Goal: Transaction & Acquisition: Download file/media

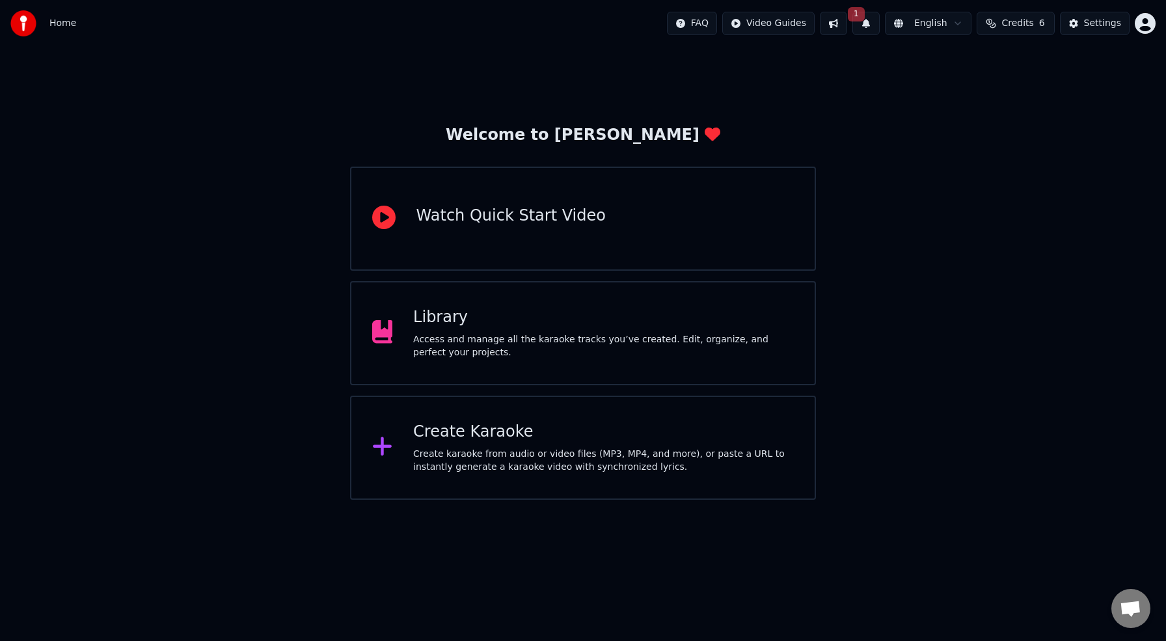
click at [450, 323] on div "Library" at bounding box center [603, 317] width 381 height 21
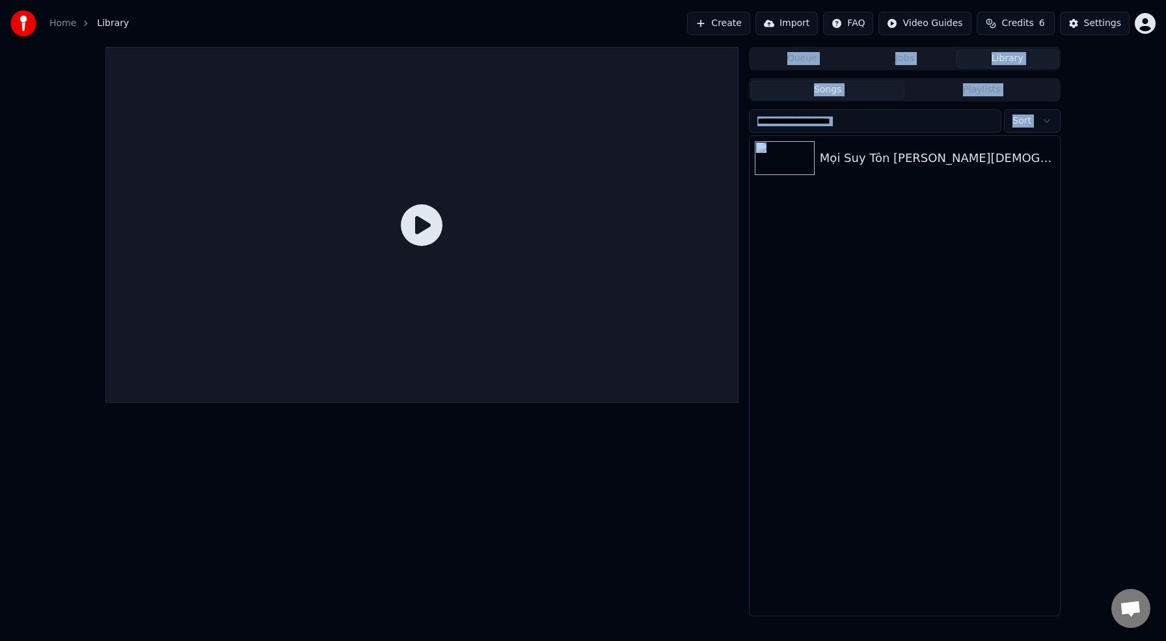
click at [1000, 61] on button "Library" at bounding box center [1007, 58] width 103 height 19
click at [861, 88] on button "Songs" at bounding box center [828, 90] width 154 height 19
click at [1136, 27] on html "Home Library Create Import FAQ Video Guides Credits 6 Settings Queue Jobs Libra…" at bounding box center [583, 320] width 1166 height 641
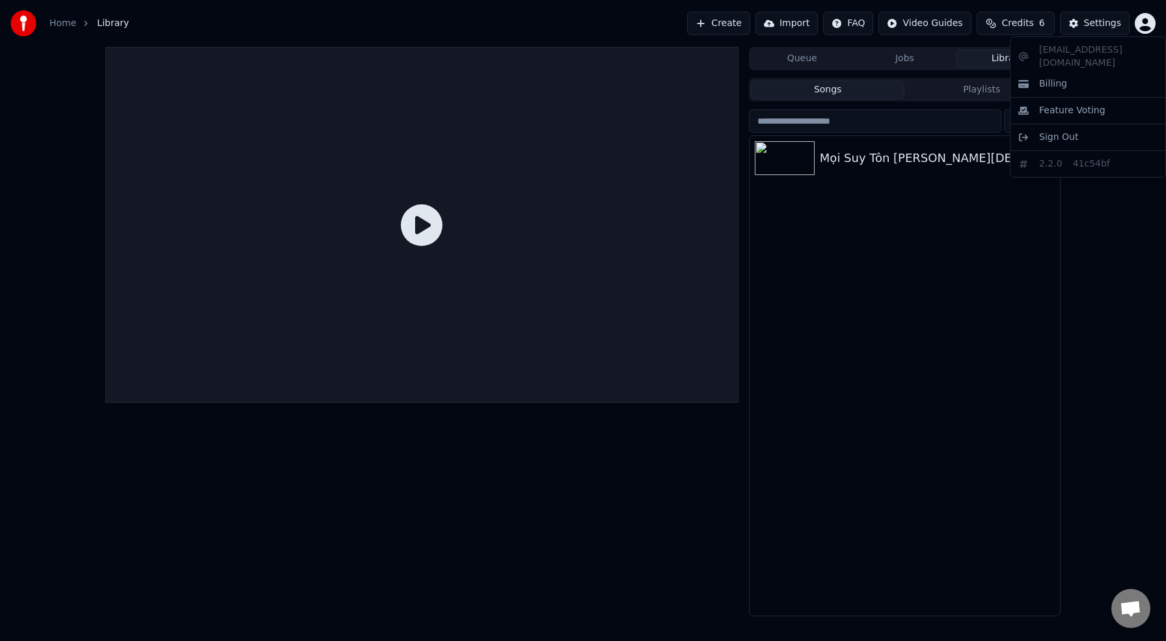
click at [1023, 215] on html "Home Library Create Import FAQ Video Guides Credits 6 Settings Queue Jobs Libra…" at bounding box center [583, 320] width 1166 height 641
click at [873, 155] on div "Mọi Suy Tôn [PERSON_NAME][DEMOGRAPHIC_DATA]" at bounding box center [931, 158] width 222 height 18
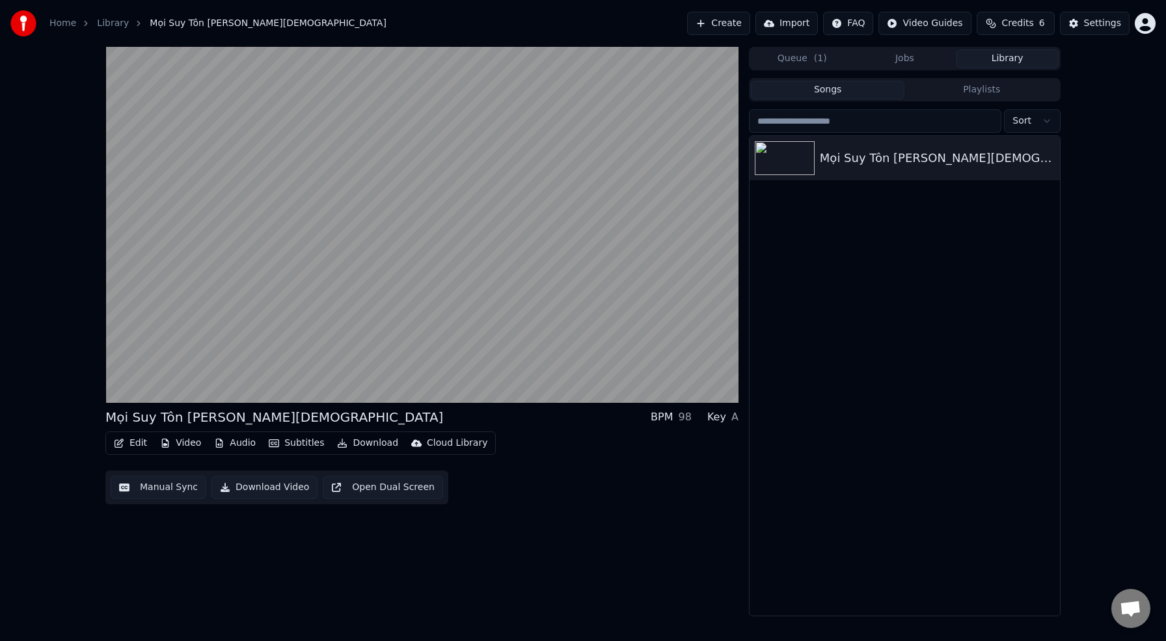
click at [189, 443] on button "Video" at bounding box center [180, 443] width 51 height 18
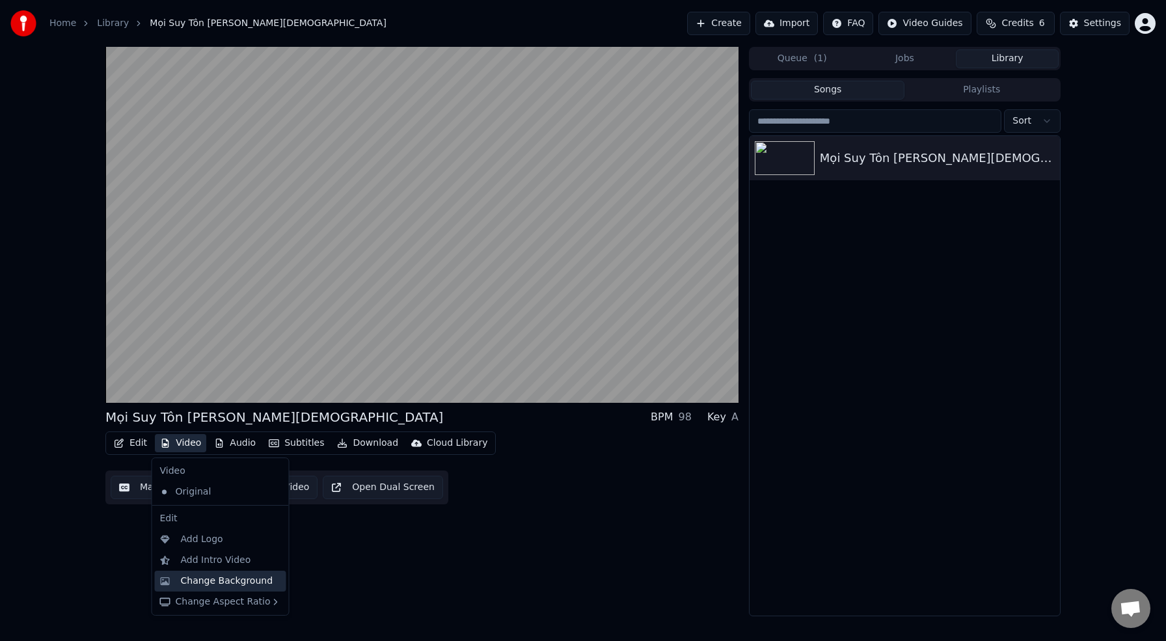
click at [228, 586] on div "Change Background" at bounding box center [227, 580] width 92 height 13
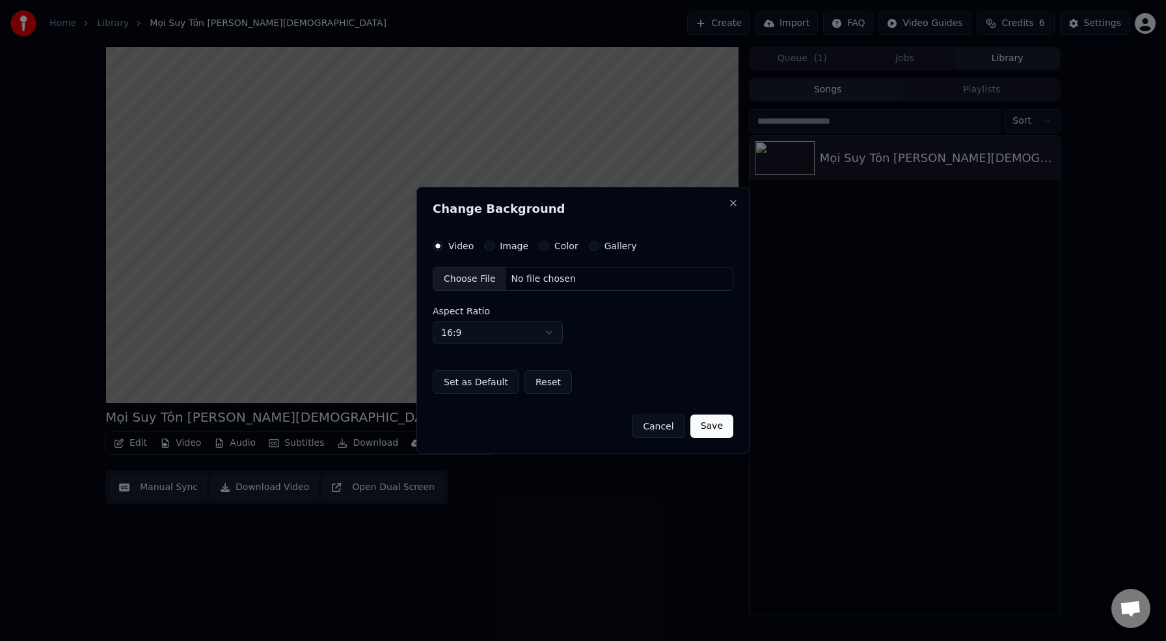
click at [478, 278] on div "Choose File" at bounding box center [469, 278] width 73 height 23
click at [711, 426] on button "Save" at bounding box center [711, 425] width 43 height 23
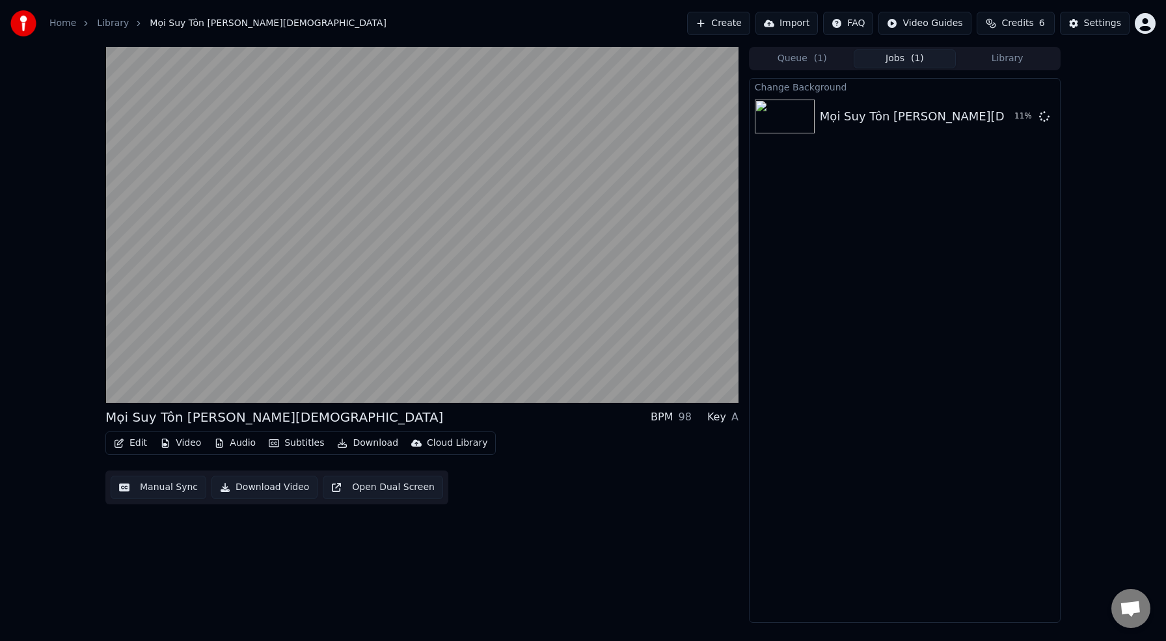
click at [725, 419] on div "Key" at bounding box center [716, 417] width 19 height 16
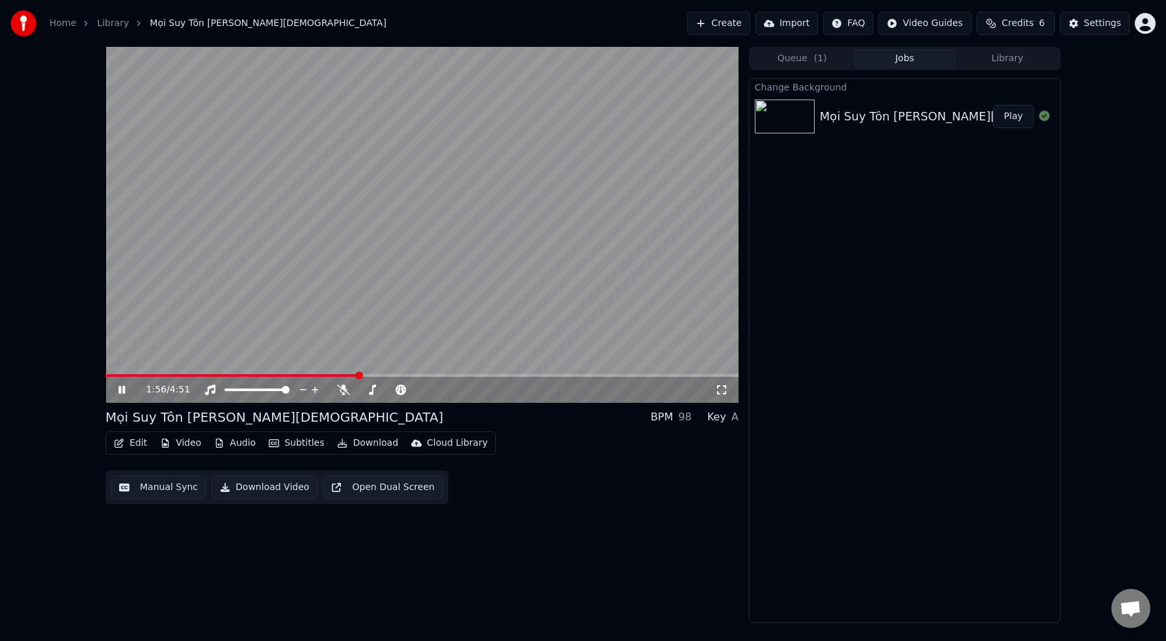
click at [1007, 118] on button "Play" at bounding box center [1013, 116] width 41 height 23
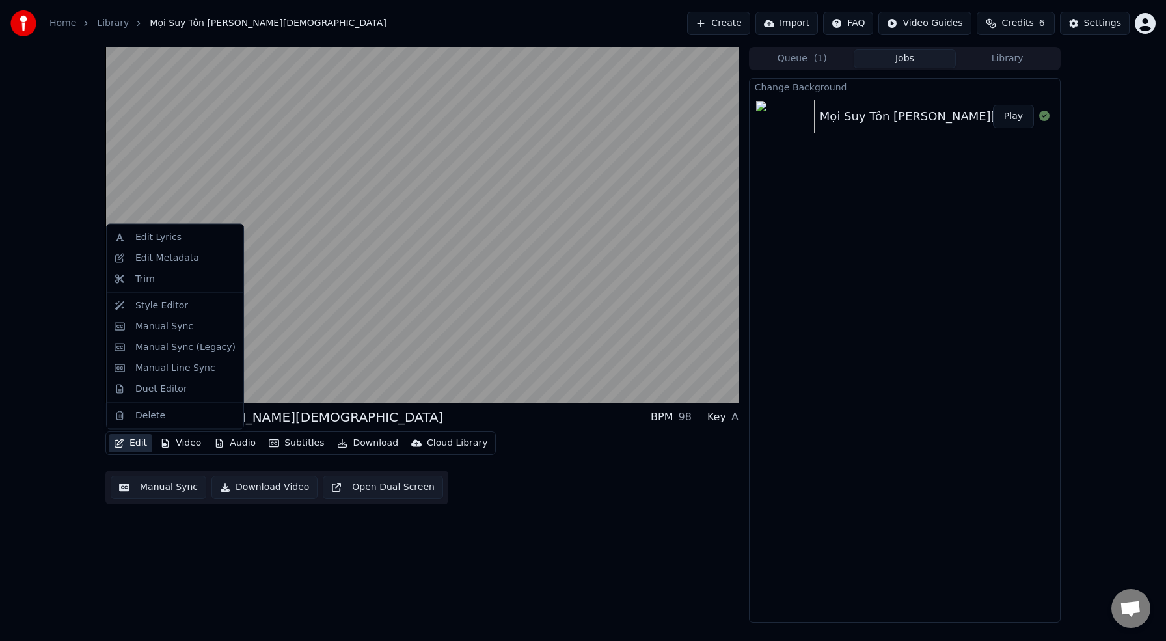
click at [137, 445] on button "Edit" at bounding box center [131, 443] width 44 height 18
click at [151, 304] on div "Style Editor" at bounding box center [161, 305] width 53 height 13
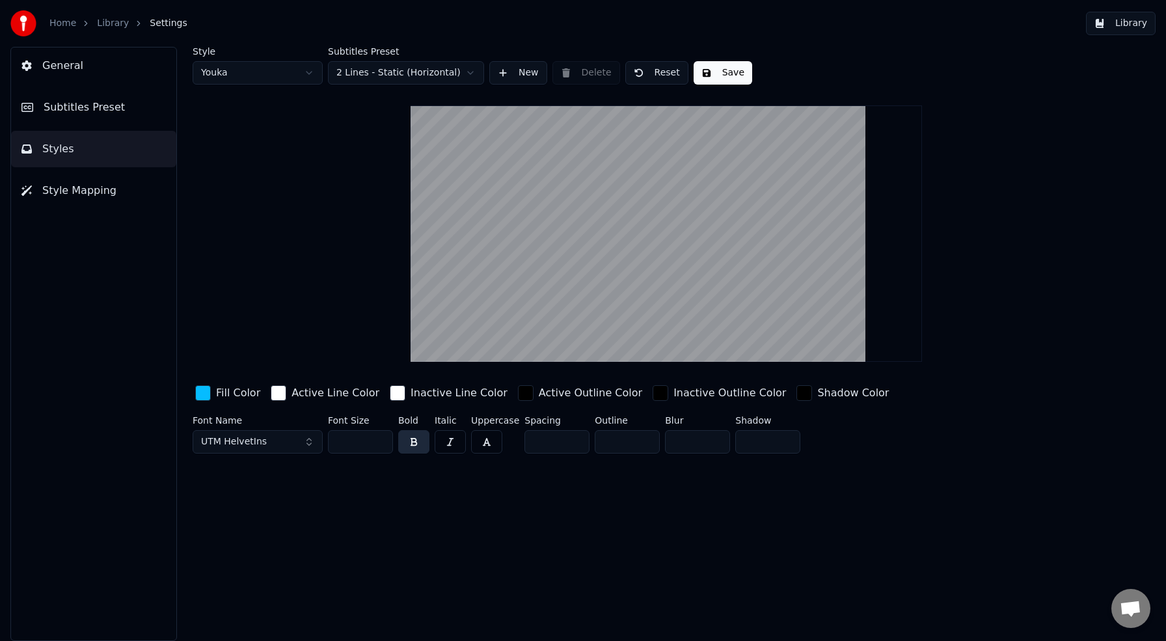
click at [459, 74] on html "Home Library Settings Library General Subtitles Preset Styles Style Mapping Sty…" at bounding box center [583, 320] width 1166 height 641
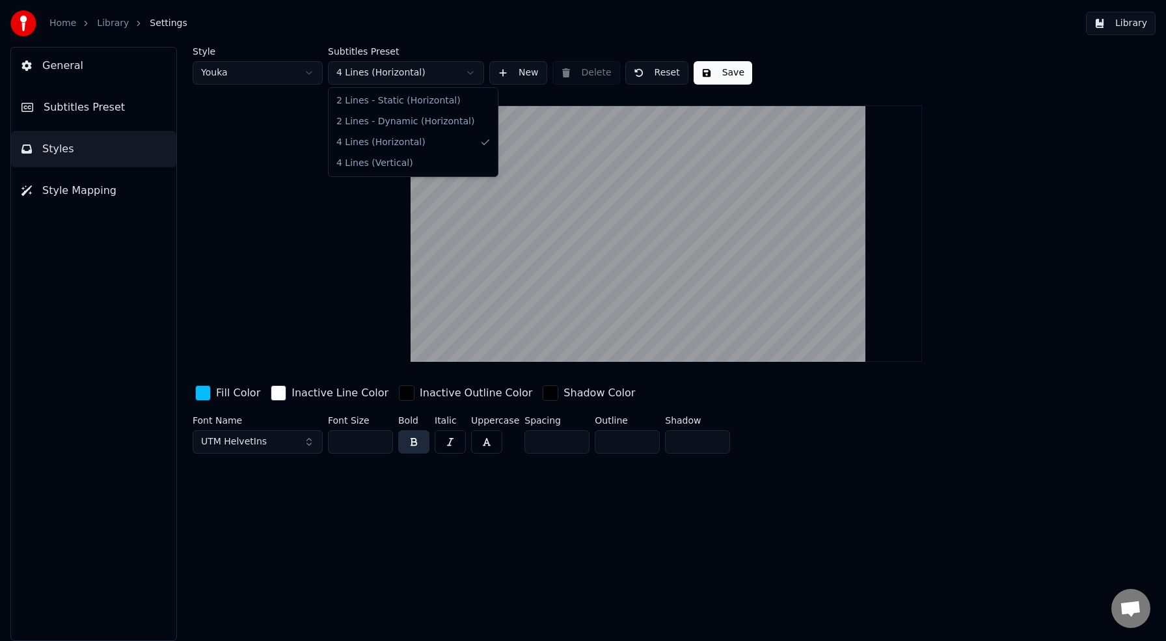
click at [462, 74] on html "Home Library Settings Library General Subtitles Preset Styles Style Mapping Sty…" at bounding box center [583, 320] width 1166 height 641
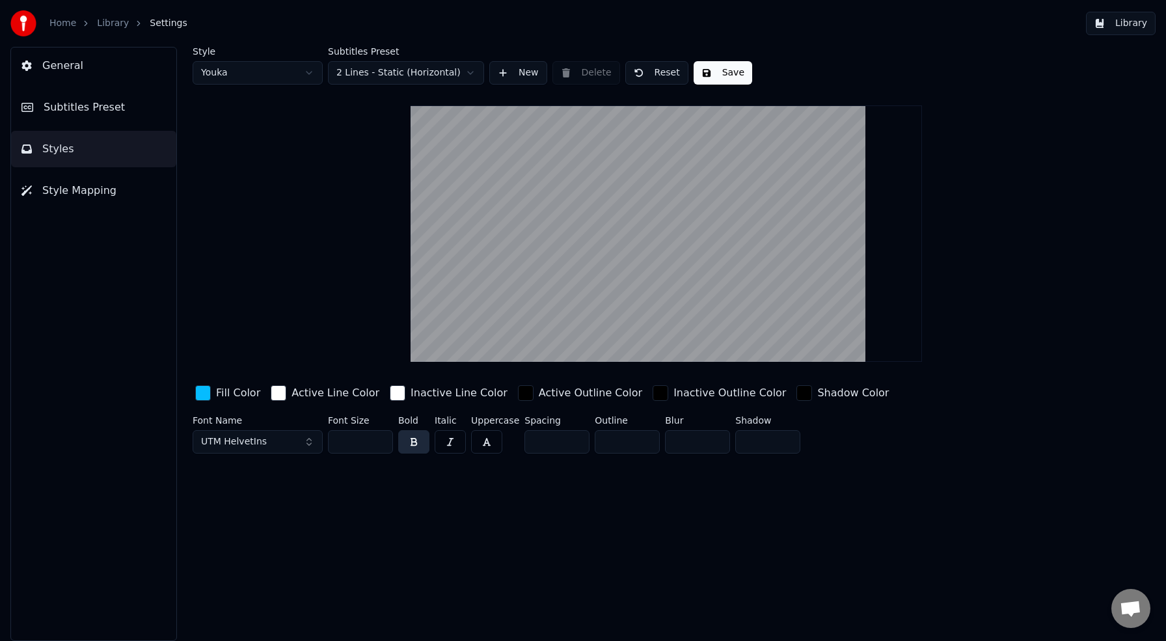
drag, startPoint x: 726, startPoint y: 74, endPoint x: 743, endPoint y: 75, distance: 17.7
click at [726, 74] on button "Save" at bounding box center [722, 72] width 59 height 23
click at [1121, 23] on button "Library" at bounding box center [1121, 23] width 70 height 23
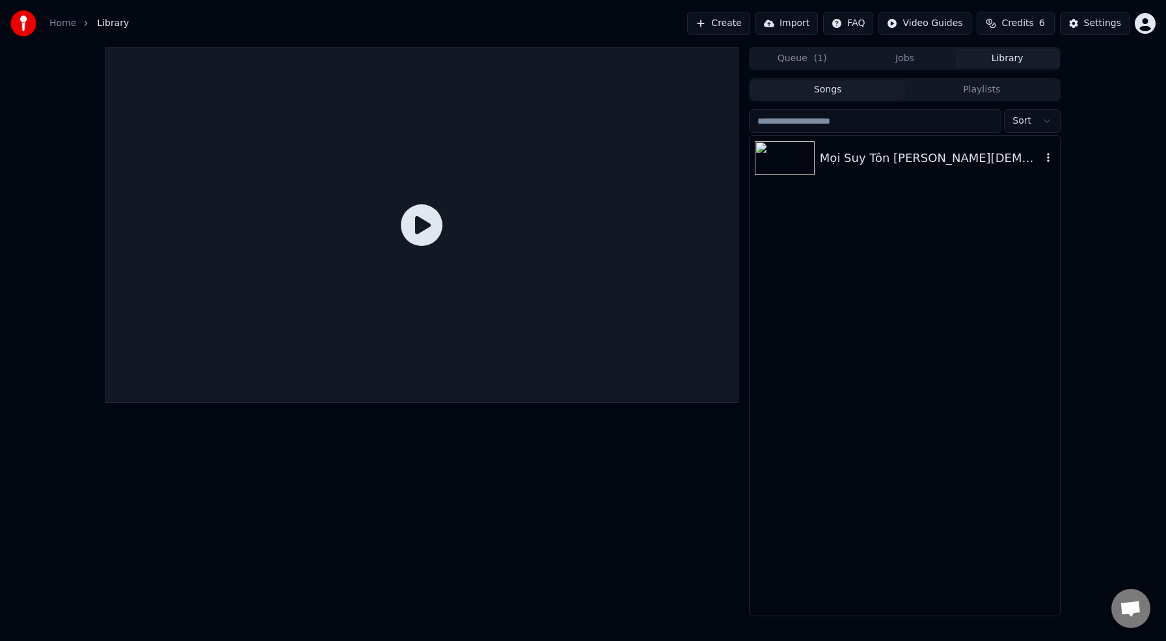
drag, startPoint x: 903, startPoint y: 158, endPoint x: 903, endPoint y: 170, distance: 12.4
click at [903, 158] on div "Mọi Suy Tôn [PERSON_NAME][DEMOGRAPHIC_DATA]" at bounding box center [931, 158] width 222 height 18
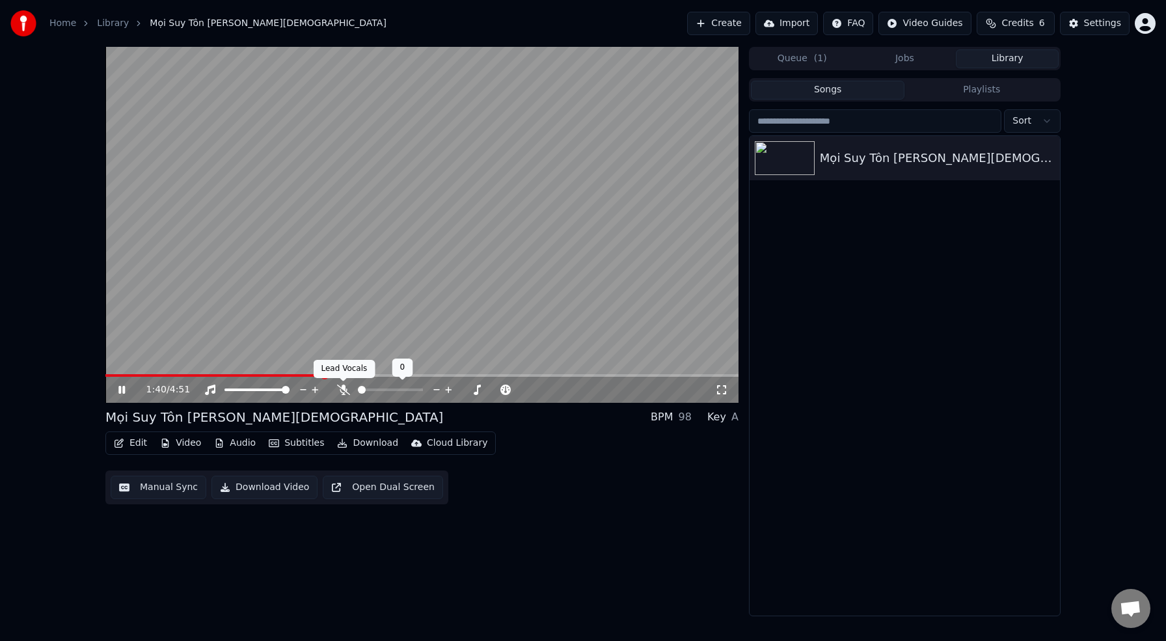
click at [343, 388] on icon at bounding box center [343, 389] width 13 height 10
click at [136, 445] on button "Edit" at bounding box center [131, 443] width 44 height 18
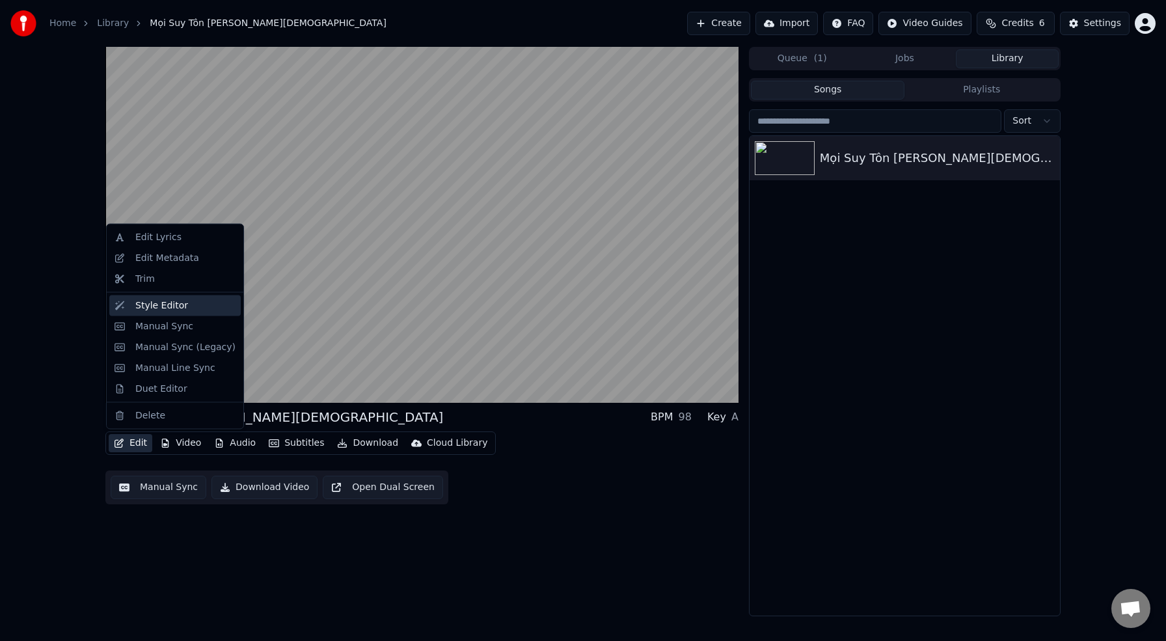
click at [159, 306] on div "Style Editor" at bounding box center [161, 305] width 53 height 13
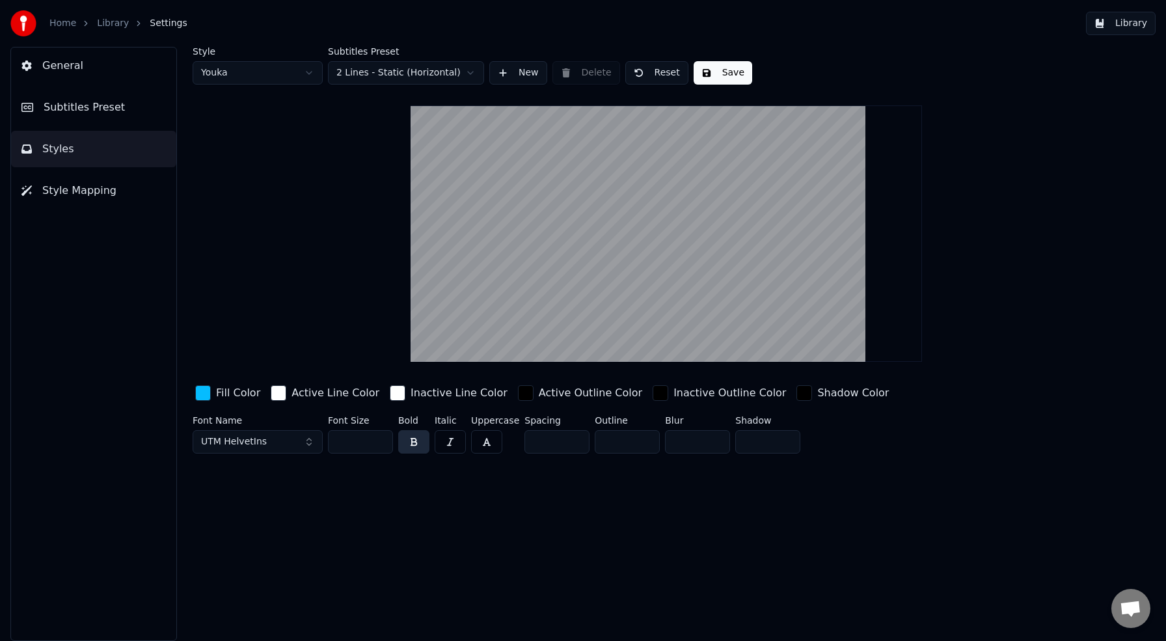
click at [456, 73] on html "Home Library Settings Library General Subtitles Preset Styles Style Mapping Sty…" at bounding box center [583, 320] width 1166 height 641
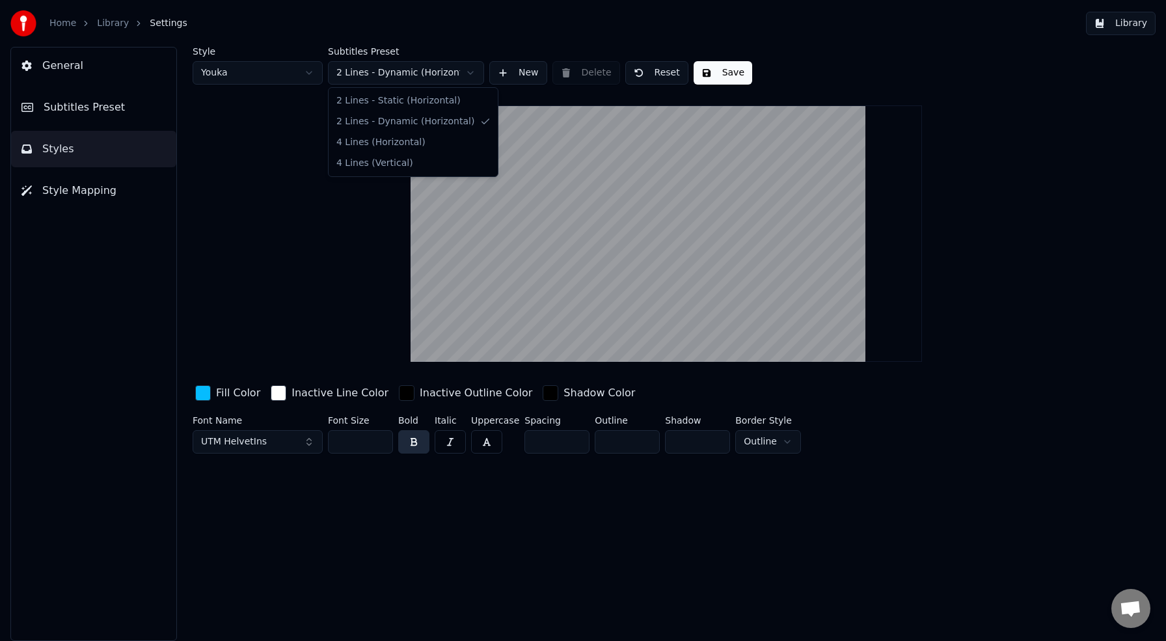
click at [446, 70] on html "Home Library Settings Library General Subtitles Preset Styles Style Mapping Sty…" at bounding box center [583, 320] width 1166 height 641
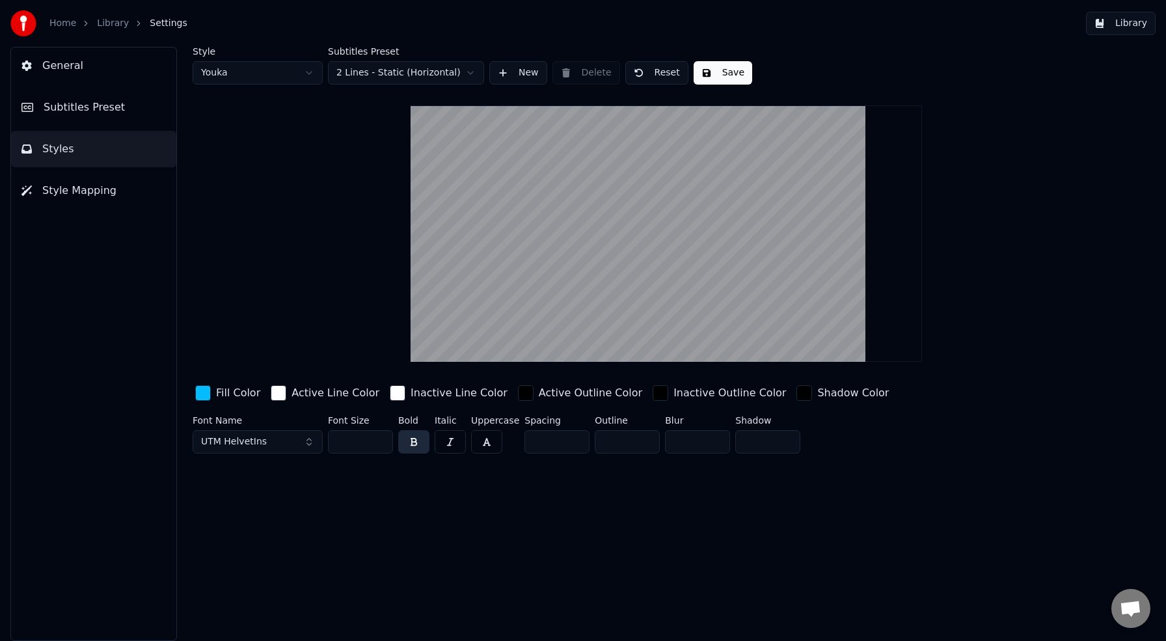
click at [735, 76] on button "Save" at bounding box center [722, 72] width 59 height 23
click at [1132, 21] on button "Library" at bounding box center [1121, 23] width 70 height 23
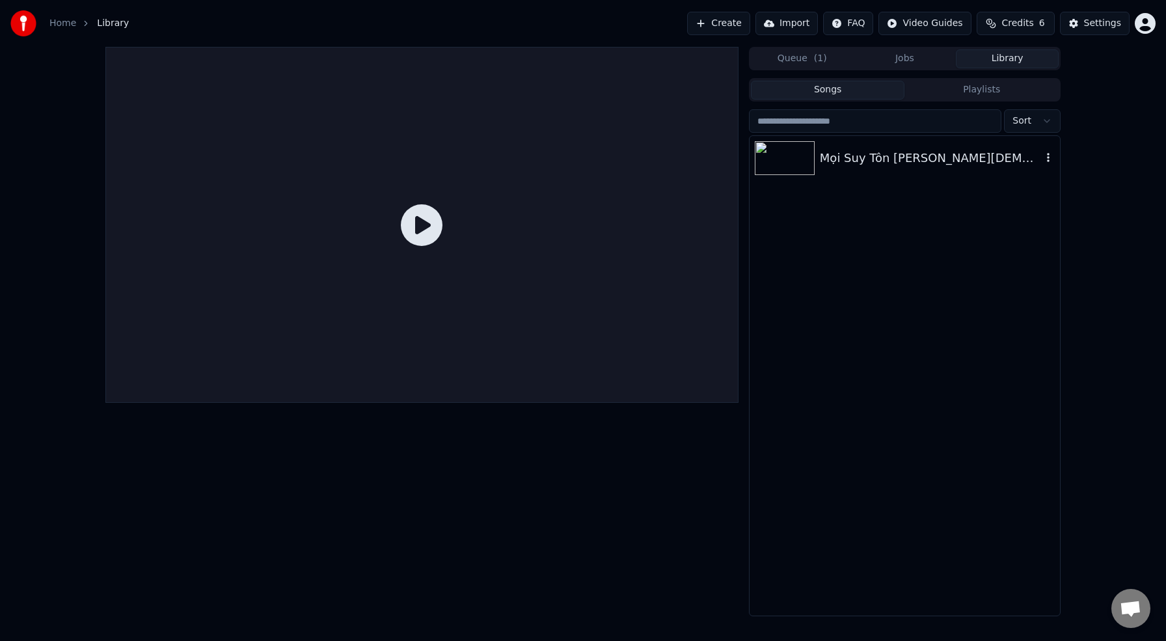
click at [907, 157] on div "Mọi Suy Tôn [PERSON_NAME][DEMOGRAPHIC_DATA]" at bounding box center [931, 158] width 222 height 18
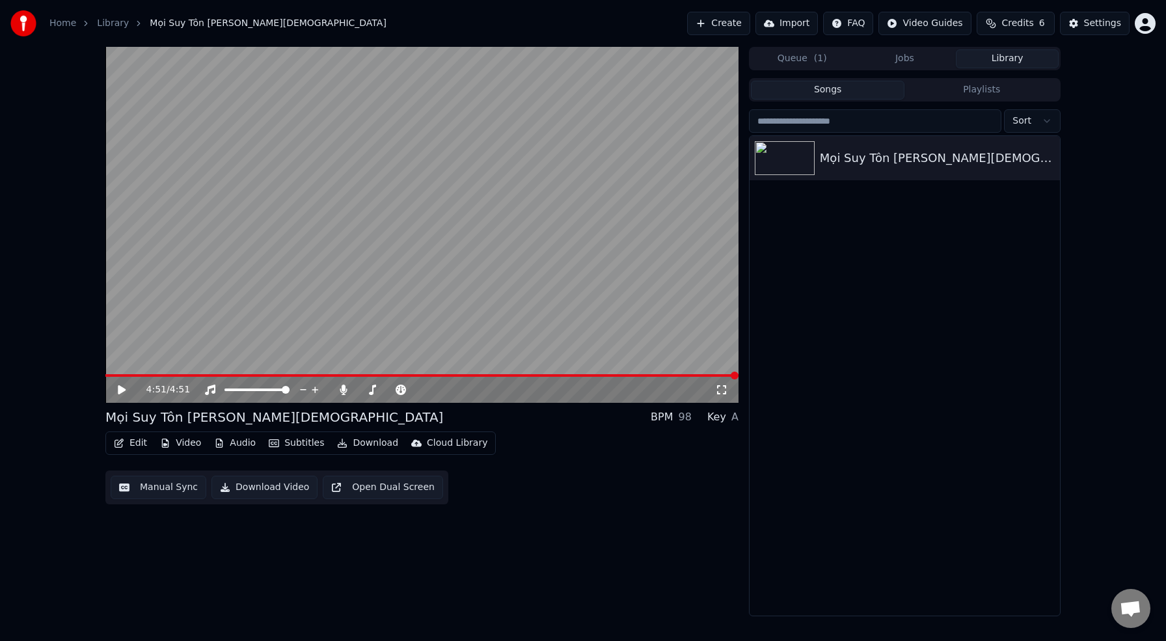
click at [118, 378] on div "4:51 / 4:51" at bounding box center [421, 390] width 633 height 26
click at [540, 376] on span at bounding box center [322, 375] width 435 height 3
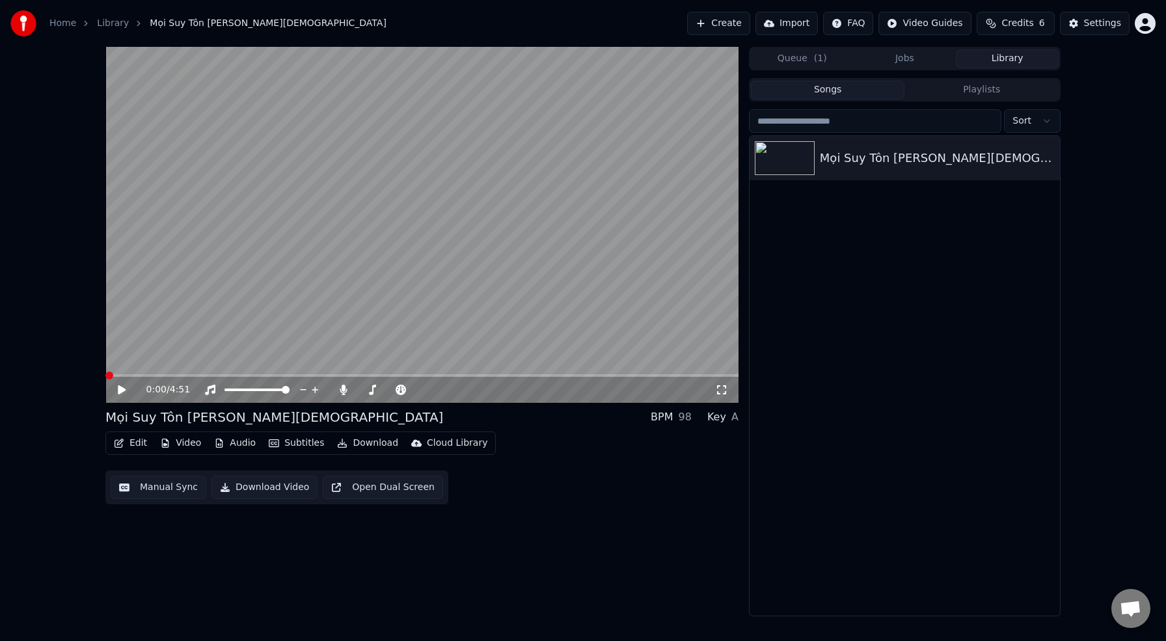
click at [88, 361] on div "0:00 / 4:51 Mọi Suy Tôn [PERSON_NAME] BPM 98 Key A Edit Video Audio Subtitles…" at bounding box center [583, 331] width 1166 height 569
click at [123, 388] on icon at bounding box center [122, 389] width 8 height 9
click at [105, 371] on span at bounding box center [109, 375] width 8 height 8
click at [129, 387] on icon at bounding box center [131, 389] width 31 height 10
click at [903, 166] on div "Mọi Suy Tôn [PERSON_NAME][DEMOGRAPHIC_DATA]" at bounding box center [931, 158] width 222 height 18
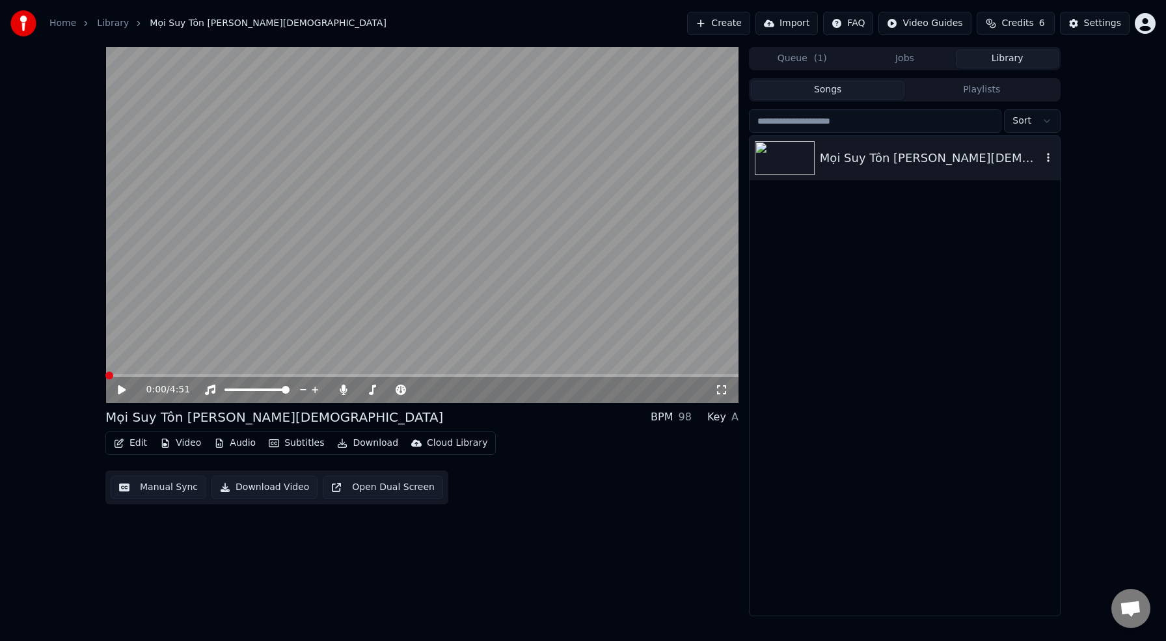
click at [836, 160] on div "Mọi Suy Tôn [PERSON_NAME][DEMOGRAPHIC_DATA]" at bounding box center [931, 158] width 222 height 18
click at [120, 389] on icon at bounding box center [122, 389] width 8 height 9
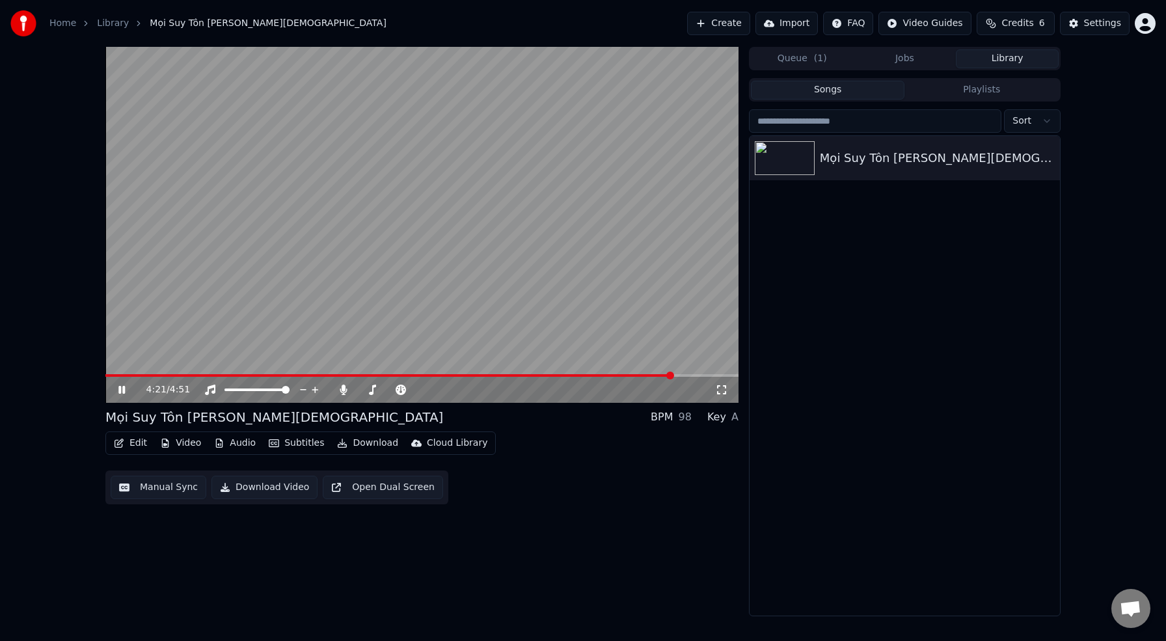
click at [673, 440] on div "4:21 / 4:51 Mọi Suy Tôn [PERSON_NAME] BPM 98 Key A Edit Video Audio Subtitles…" at bounding box center [421, 331] width 633 height 569
click at [119, 388] on icon at bounding box center [121, 390] width 7 height 8
click at [771, 394] on div "4:51 / 4:51 Mọi Suy Tôn [PERSON_NAME] BPM 98 Key A Edit Video Audio Subtitles…" at bounding box center [583, 331] width 976 height 569
click at [126, 389] on icon at bounding box center [131, 389] width 31 height 10
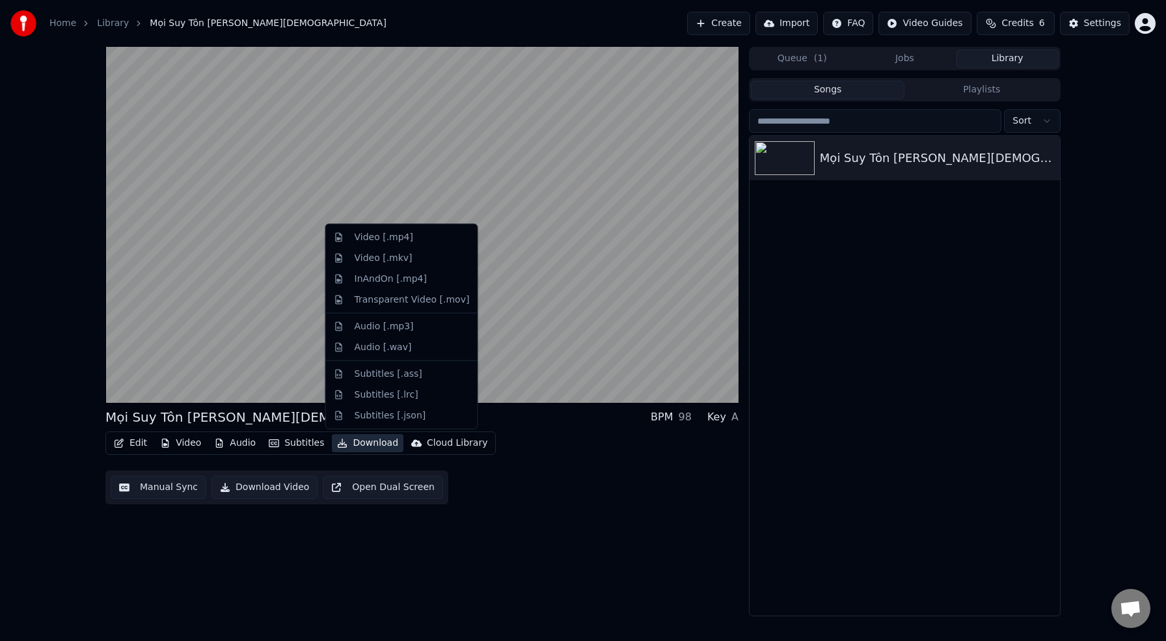
click at [353, 445] on button "Download" at bounding box center [368, 443] width 72 height 18
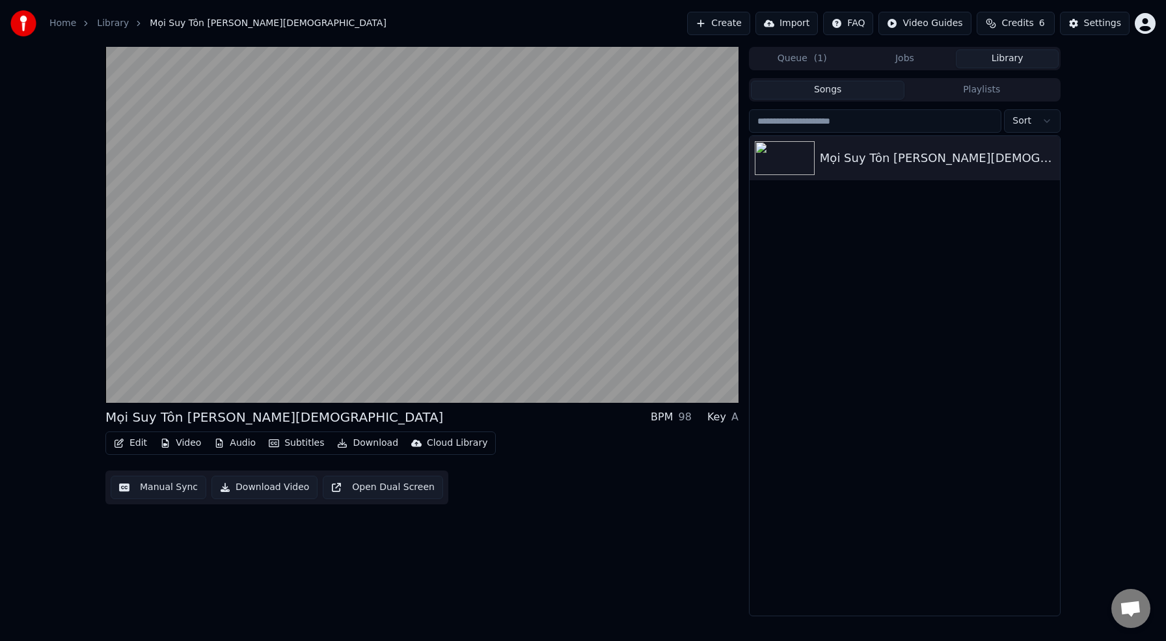
click at [605, 526] on div "Mọi Suy Tôn [PERSON_NAME] BPM 98 Key A Edit Video Audio Subtitles Download Cl…" at bounding box center [421, 331] width 633 height 569
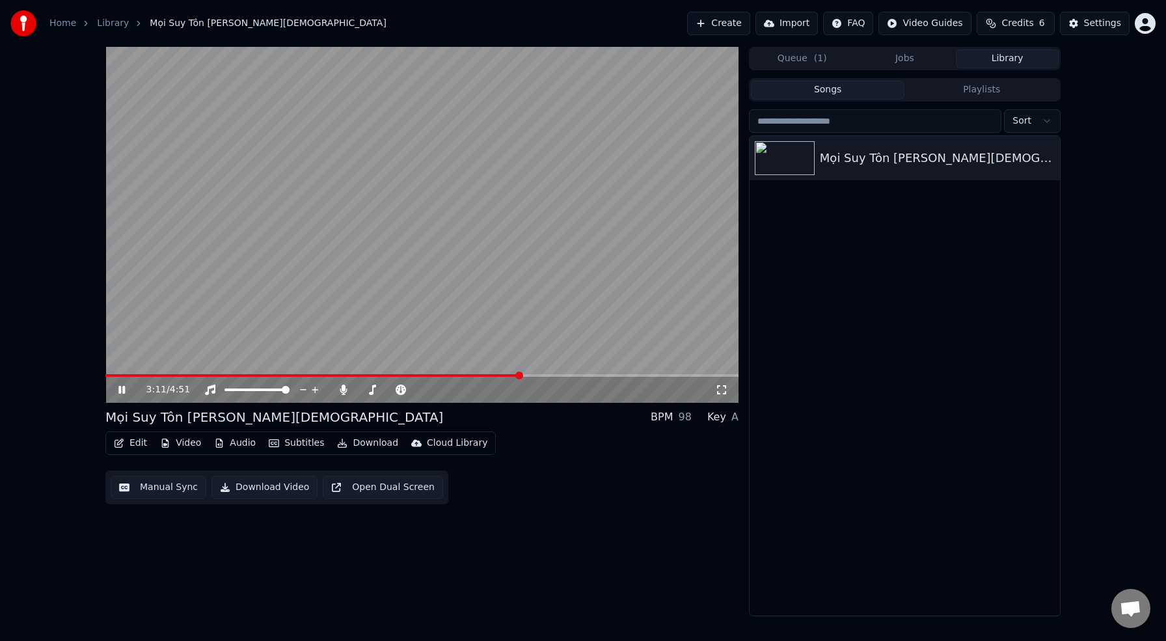
click at [520, 375] on span at bounding box center [421, 375] width 633 height 3
click at [554, 376] on span at bounding box center [421, 375] width 633 height 3
click at [315, 388] on icon at bounding box center [315, 389] width 12 height 13
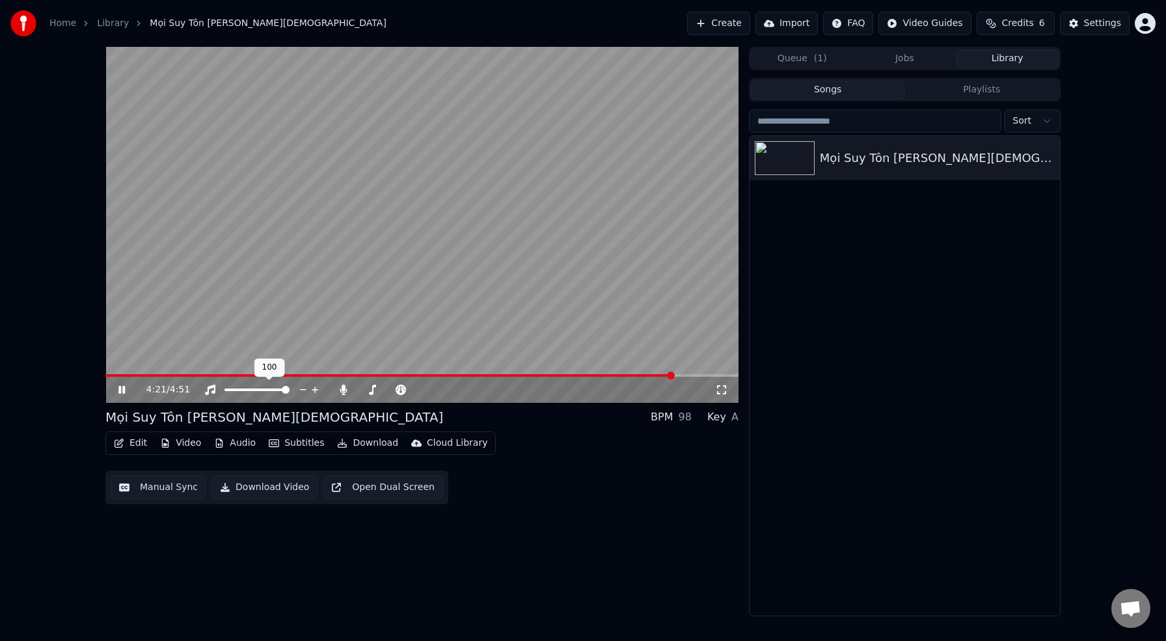
click at [315, 388] on icon at bounding box center [315, 389] width 12 height 13
click at [315, 389] on icon at bounding box center [315, 389] width 7 height 7
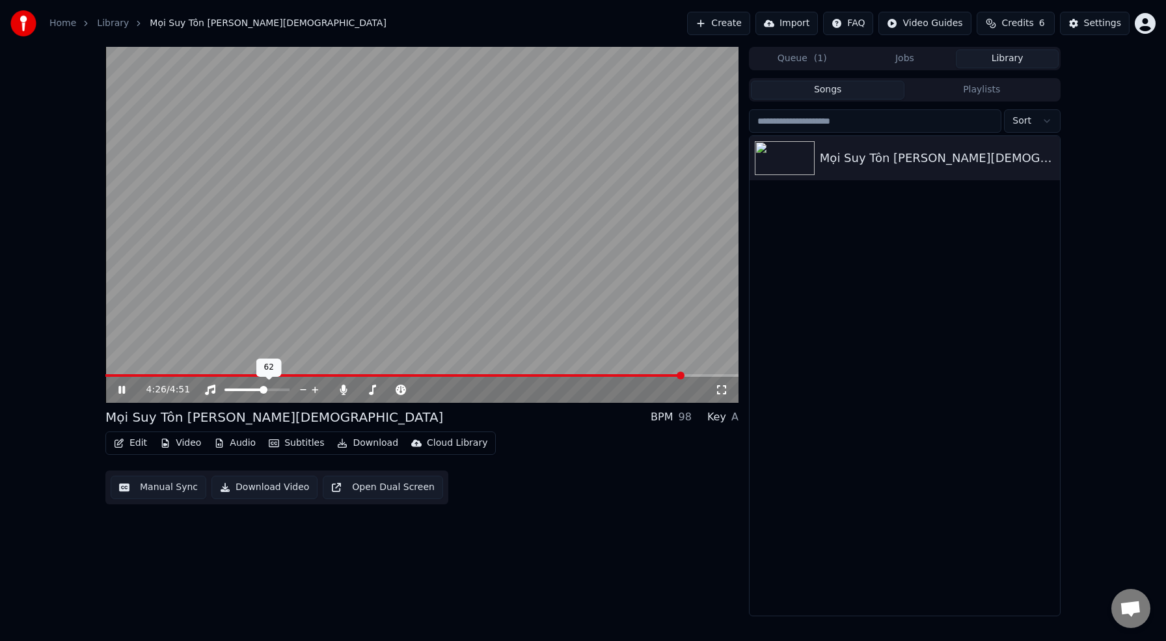
click at [264, 390] on span at bounding box center [264, 390] width 8 height 8
click at [347, 390] on icon at bounding box center [343, 389] width 13 height 10
click at [390, 392] on span at bounding box center [390, 390] width 8 height 8
click at [289, 390] on span at bounding box center [286, 390] width 8 height 8
click at [423, 393] on span at bounding box center [419, 390] width 8 height 8
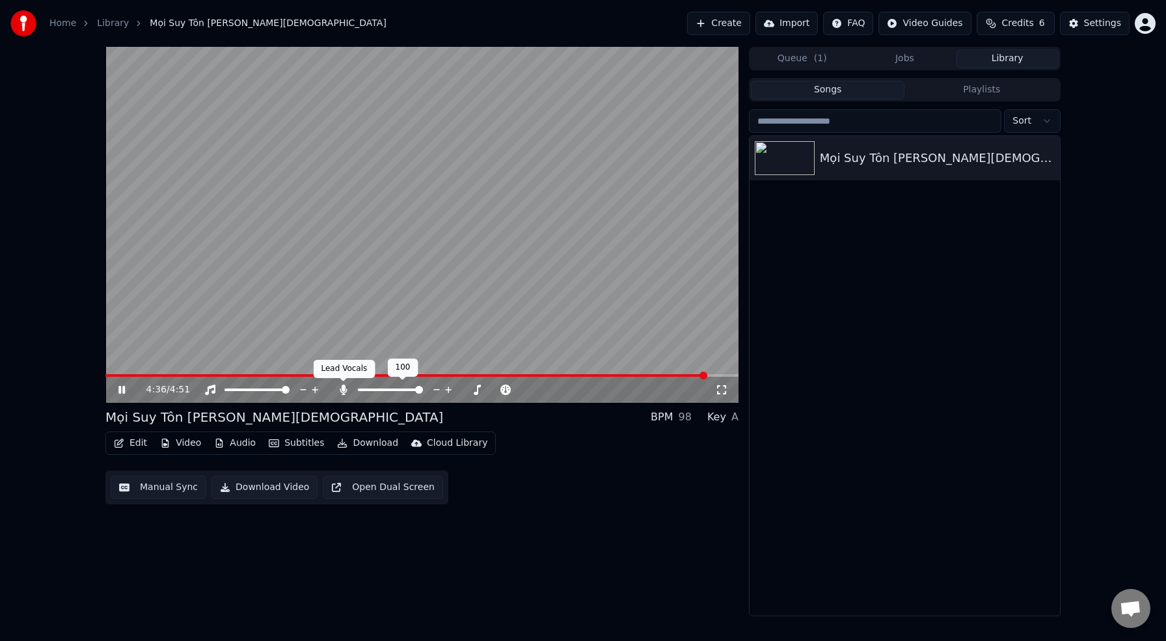
click at [342, 391] on icon at bounding box center [343, 389] width 7 height 10
click at [128, 388] on icon at bounding box center [131, 389] width 31 height 10
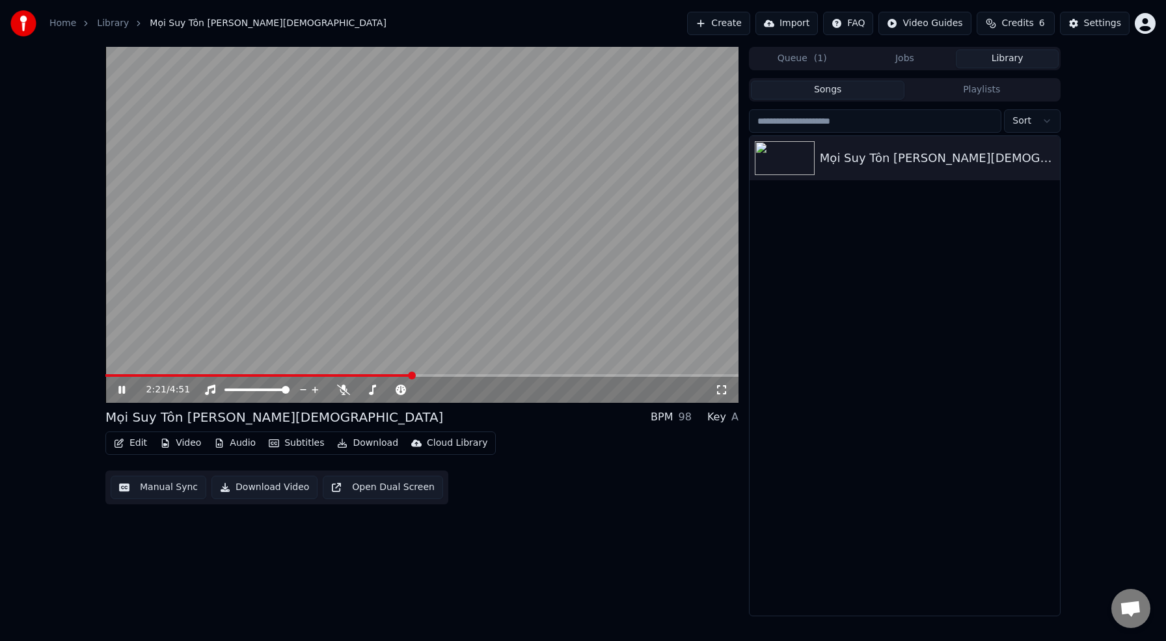
click at [410, 374] on span at bounding box center [421, 375] width 633 height 3
click at [410, 374] on span at bounding box center [410, 375] width 8 height 8
click at [565, 438] on div "Edit Video Audio Subtitles Download Cloud Library Manual Sync Download Video Op…" at bounding box center [421, 467] width 633 height 73
click at [345, 391] on icon at bounding box center [343, 389] width 13 height 10
click at [345, 390] on icon at bounding box center [343, 389] width 13 height 10
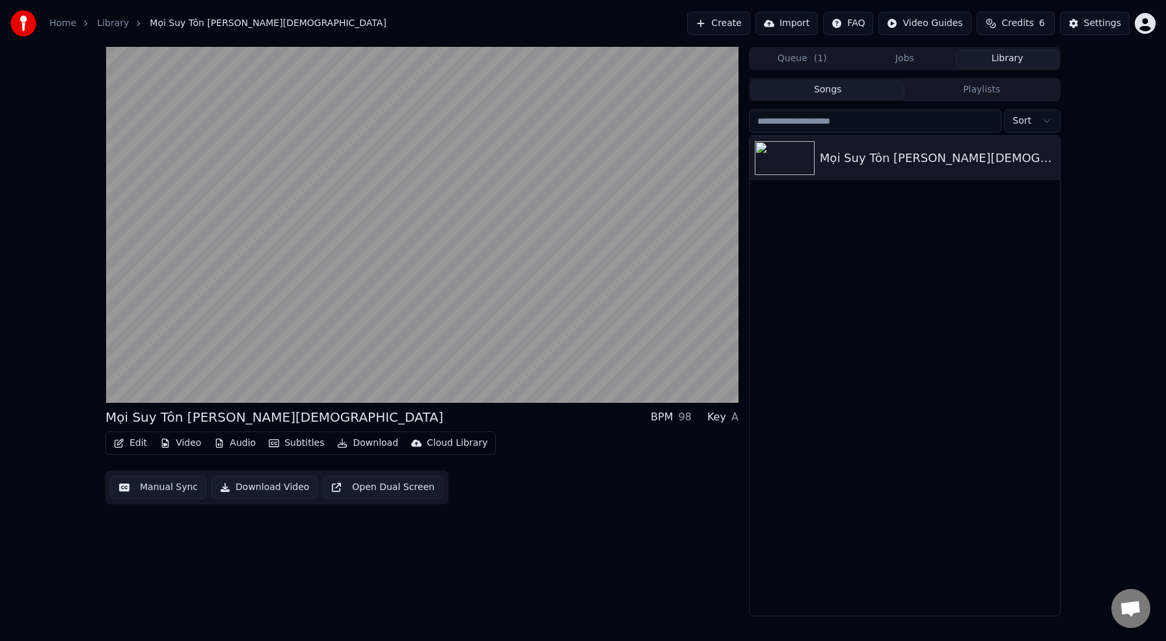
click at [371, 443] on button "Download" at bounding box center [368, 443] width 72 height 18
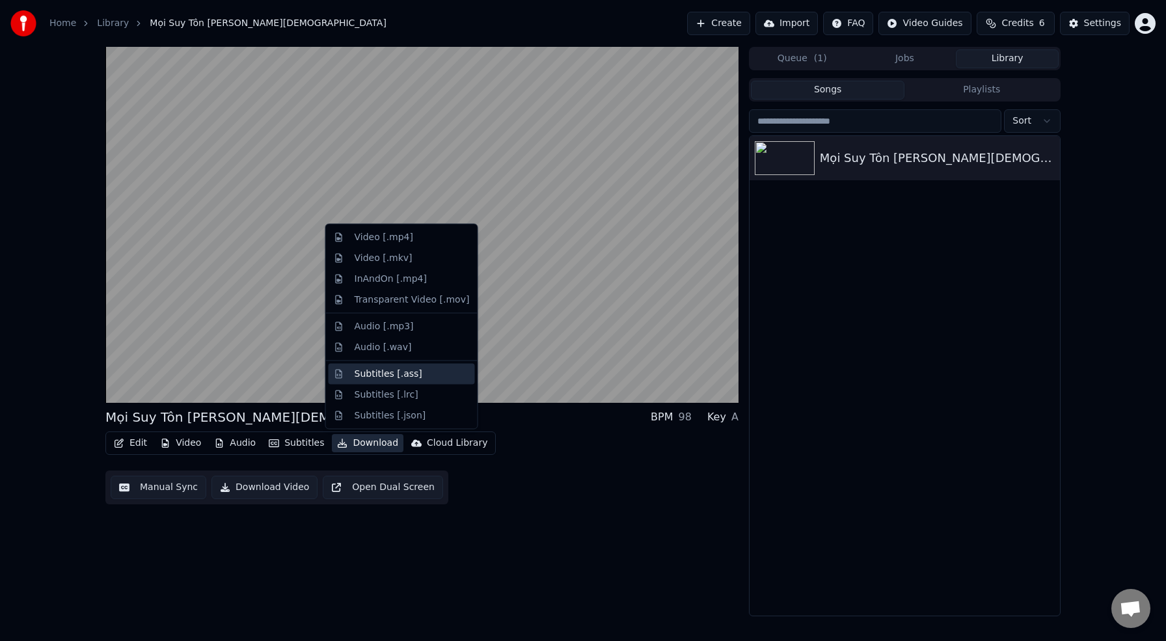
click at [418, 373] on div "Subtitles [.ass]" at bounding box center [412, 373] width 115 height 13
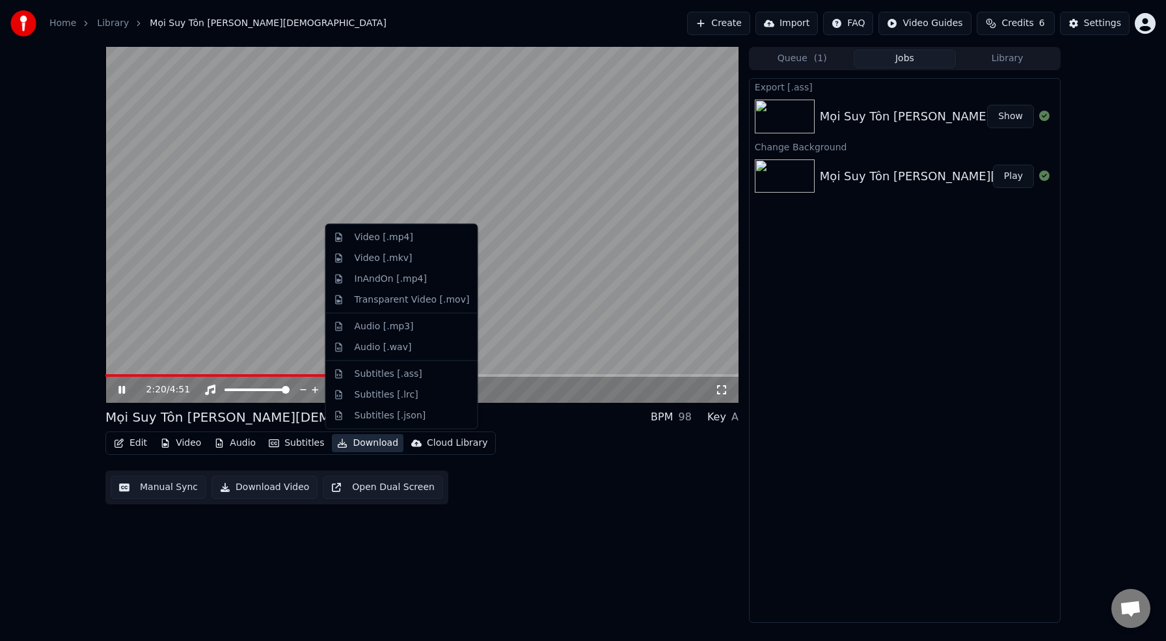
click at [386, 444] on button "Download" at bounding box center [368, 443] width 72 height 18
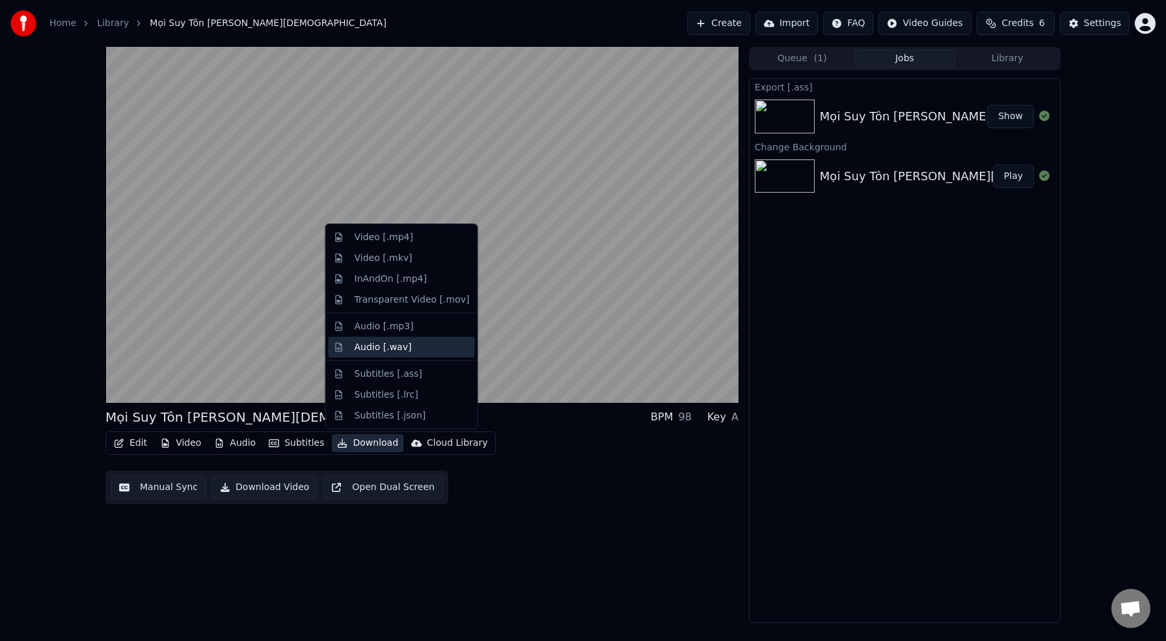
click at [390, 343] on div "Audio [.wav]" at bounding box center [383, 346] width 57 height 13
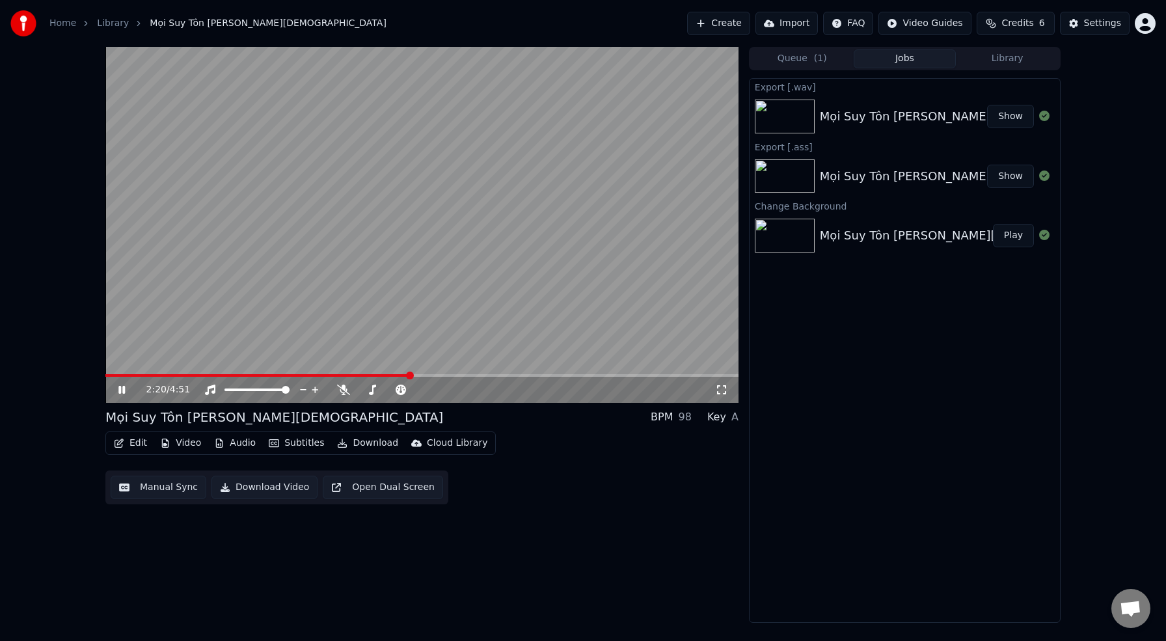
click at [379, 446] on button "Download" at bounding box center [368, 443] width 72 height 18
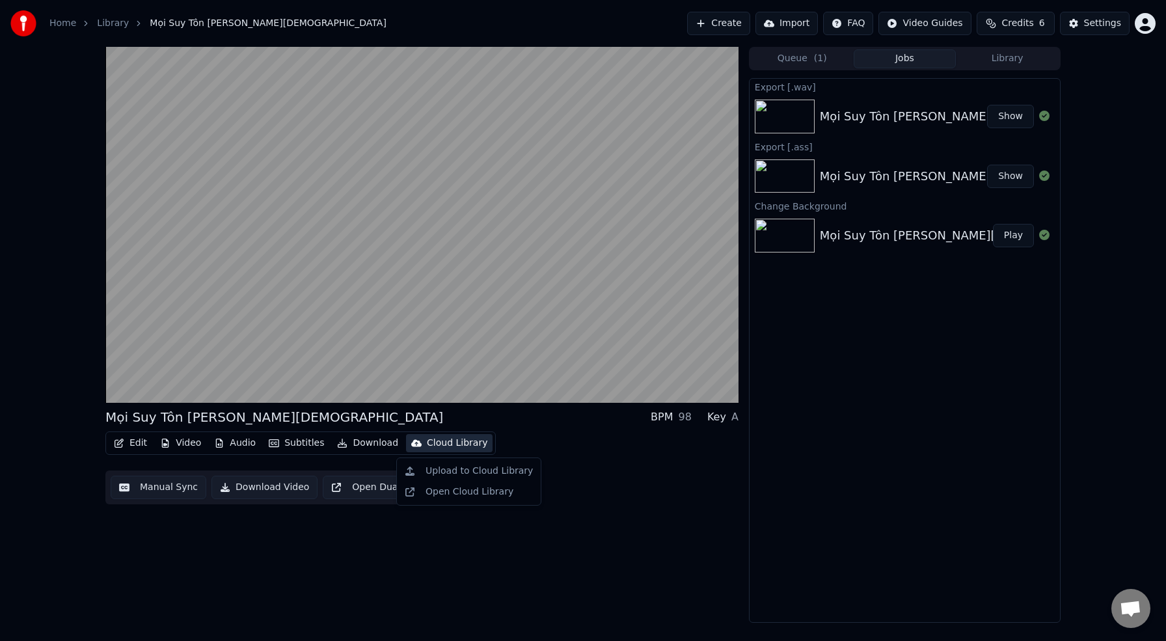
click at [566, 462] on div "Edit Video Audio Subtitles Download Cloud Library Manual Sync Download Video Op…" at bounding box center [421, 467] width 633 height 73
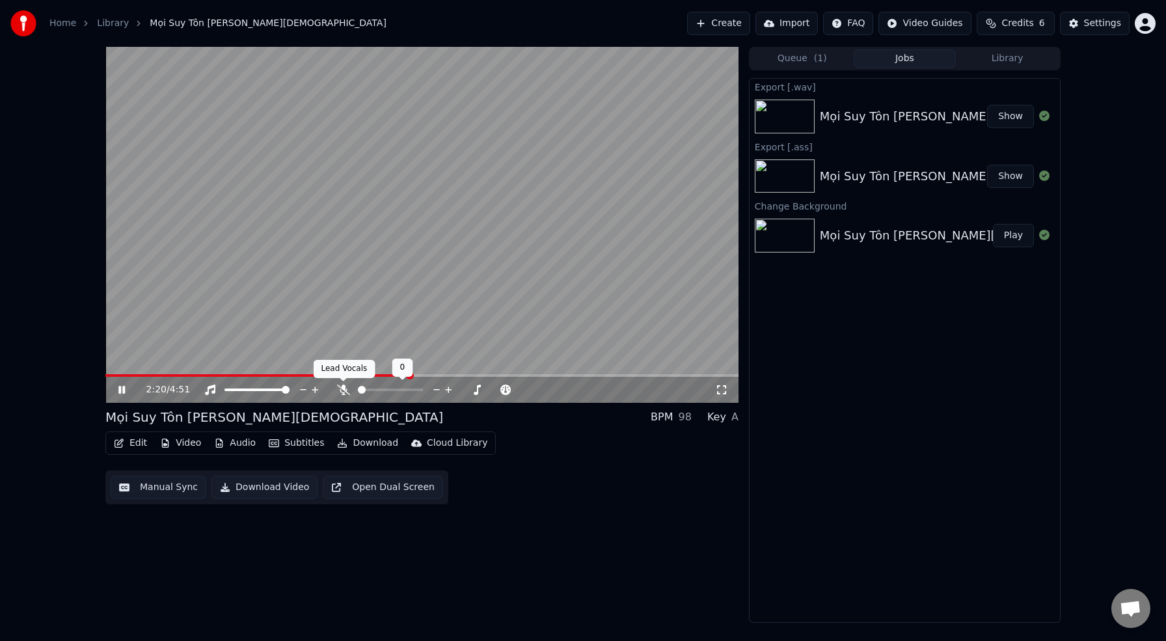
click at [343, 389] on icon at bounding box center [343, 389] width 13 height 10
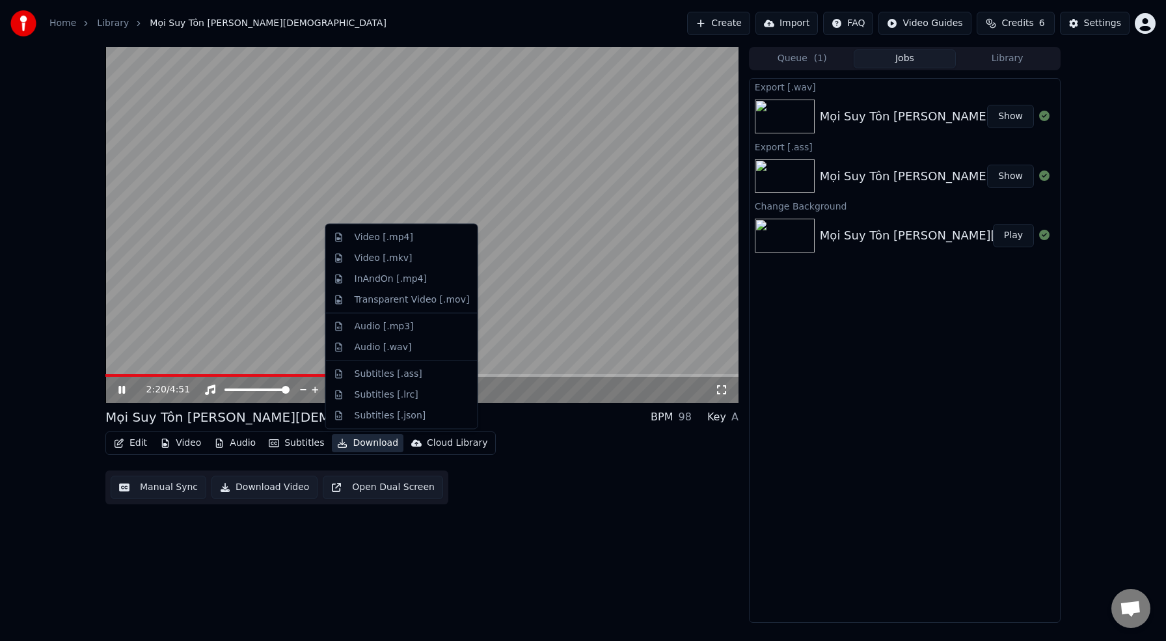
click at [364, 443] on button "Download" at bounding box center [368, 443] width 72 height 18
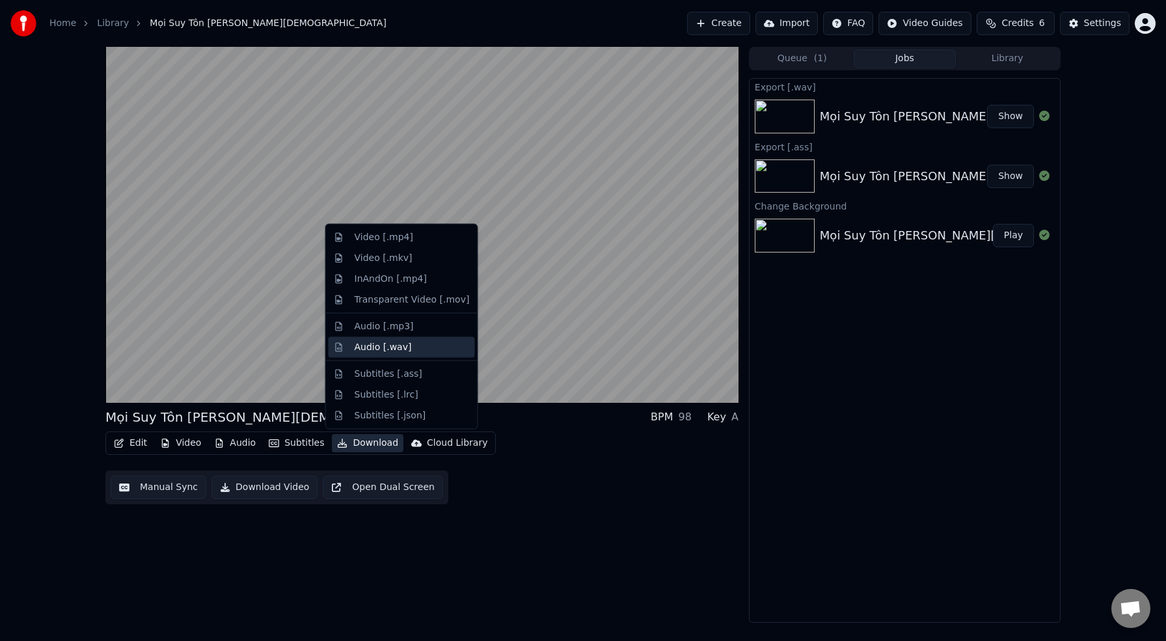
click at [420, 347] on div "Audio [.wav]" at bounding box center [412, 346] width 115 height 13
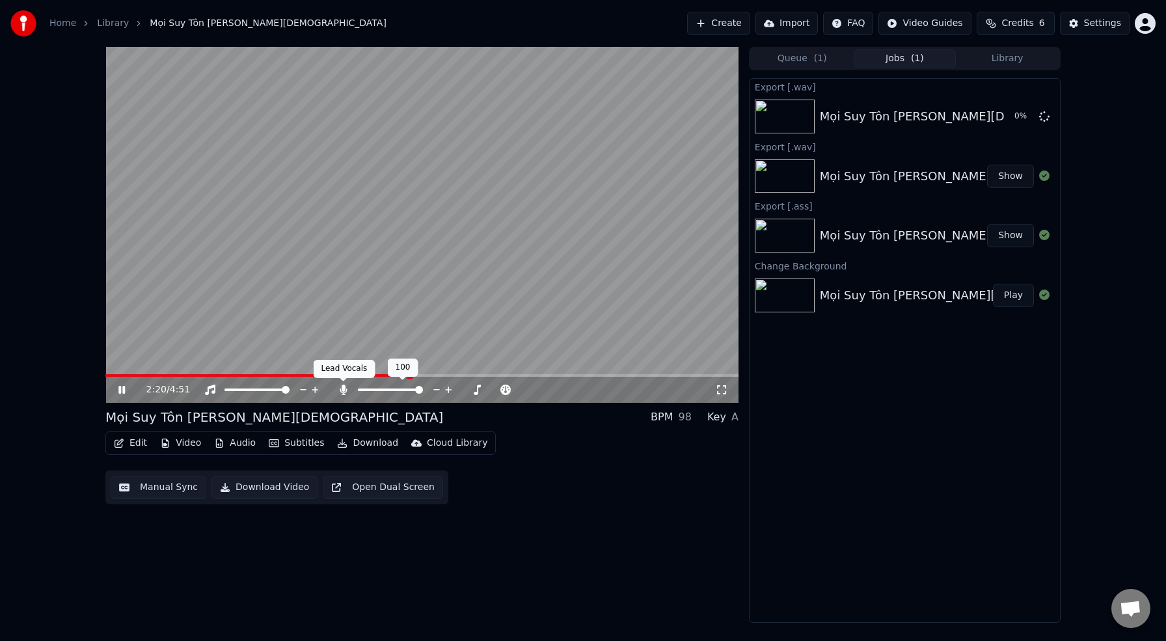
click at [343, 392] on icon at bounding box center [343, 389] width 13 height 10
click at [444, 377] on div "2:20 / 4:51" at bounding box center [421, 390] width 633 height 26
click at [444, 375] on span at bounding box center [421, 375] width 633 height 3
click at [468, 375] on span at bounding box center [421, 375] width 633 height 3
click at [499, 373] on video at bounding box center [421, 225] width 633 height 356
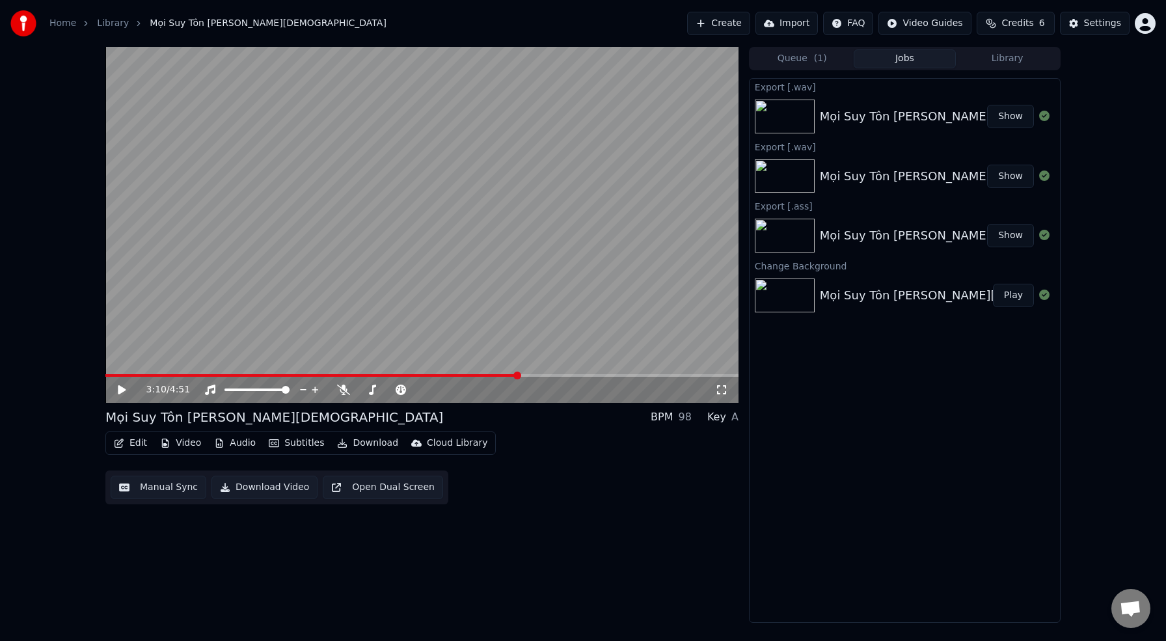
click at [518, 374] on span at bounding box center [421, 375] width 633 height 3
click at [549, 376] on span at bounding box center [421, 375] width 633 height 3
click at [353, 442] on button "Download" at bounding box center [368, 443] width 72 height 18
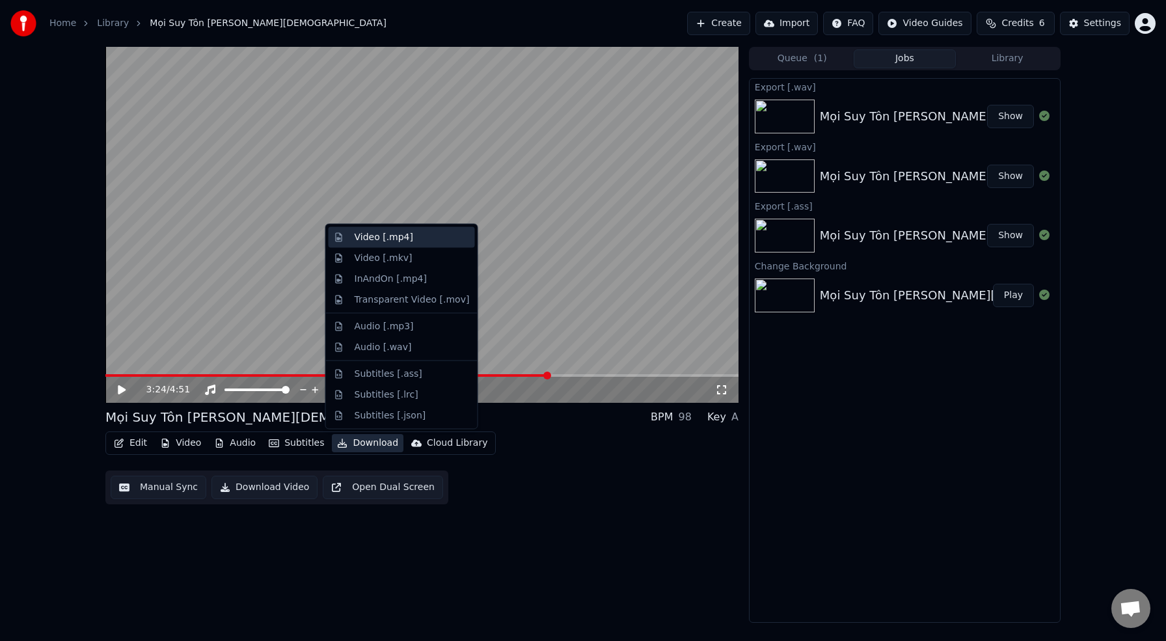
click at [358, 239] on div "Video [.mp4]" at bounding box center [384, 237] width 59 height 13
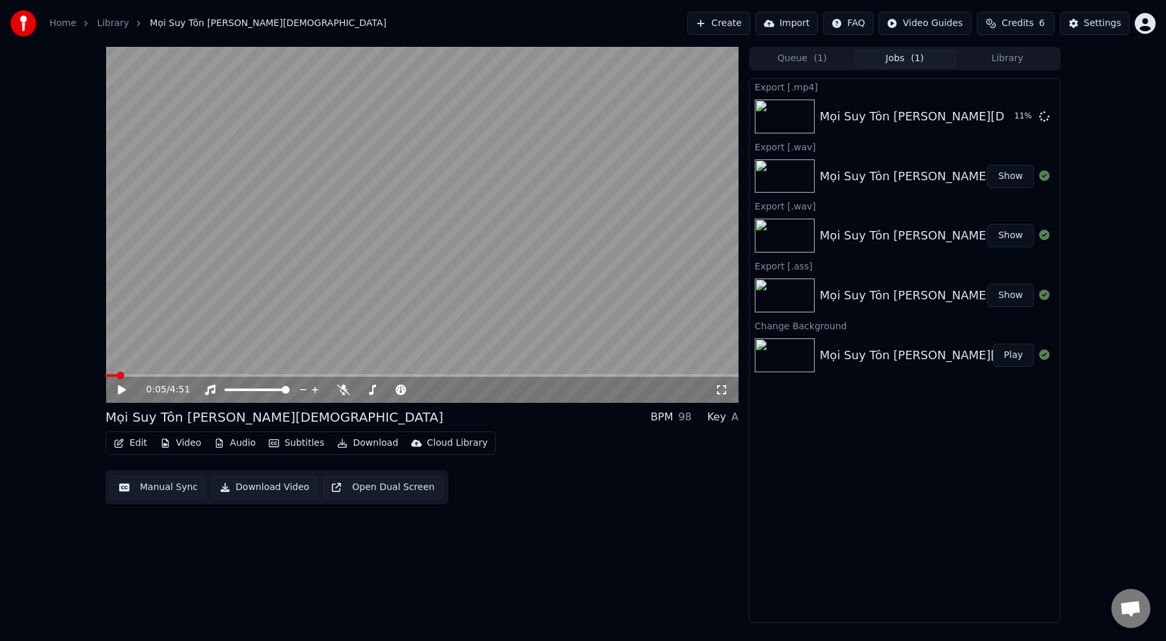
click at [116, 377] on span at bounding box center [110, 375] width 11 height 3
click at [105, 376] on span at bounding box center [109, 375] width 8 height 8
click at [1005, 124] on button "Show" at bounding box center [1010, 116] width 47 height 23
click at [940, 118] on div "Mọi Suy Tôn [PERSON_NAME][DEMOGRAPHIC_DATA]" at bounding box center [972, 116] width 304 height 18
click at [1021, 121] on button "Show" at bounding box center [1010, 116] width 47 height 23
